Goal: Go to known website: Access a specific website the user already knows

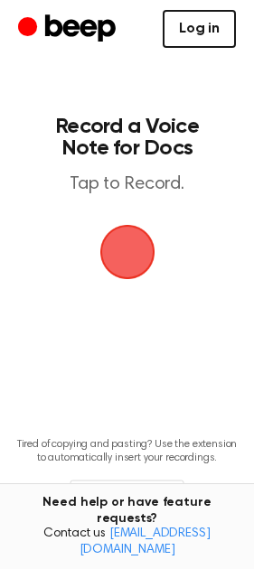
click at [202, 36] on link "Log in" at bounding box center [199, 29] width 73 height 38
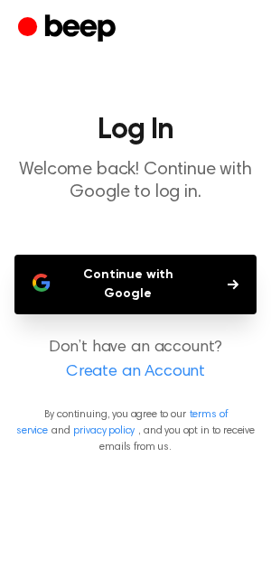
click at [193, 277] on button "Continue with Google" at bounding box center [135, 285] width 242 height 60
click at [89, 268] on button "Continue with Google" at bounding box center [135, 285] width 242 height 60
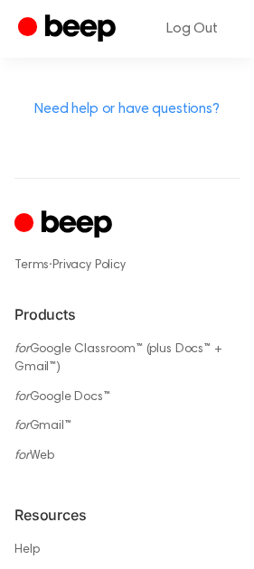
scroll to position [1280, 0]
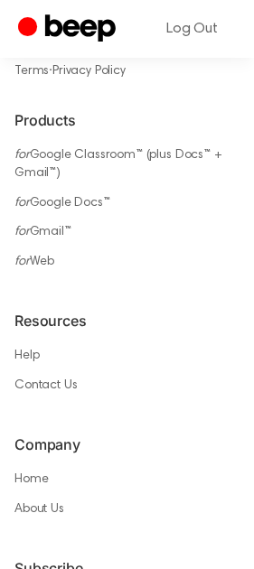
click at [130, 158] on li "for Google Classroom™ (plus Docs™ + Gmail™)" at bounding box center [126, 163] width 225 height 37
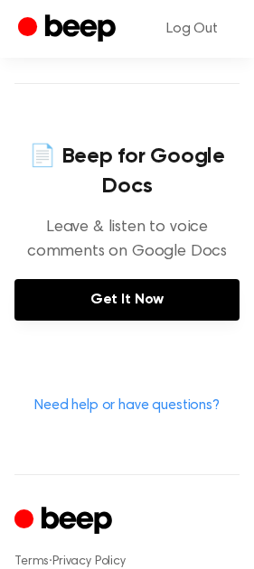
scroll to position [791, 0]
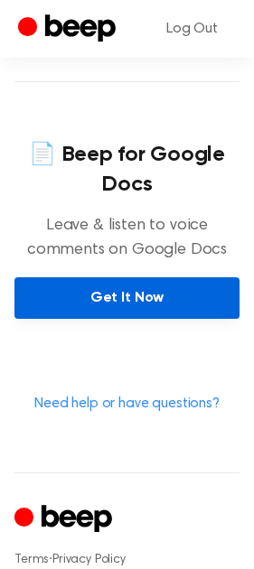
click at [135, 292] on link "Get It Now" at bounding box center [126, 298] width 225 height 42
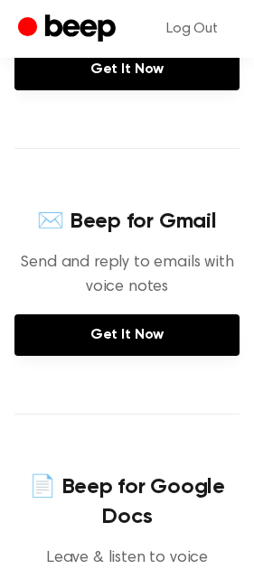
scroll to position [452, 0]
